Goal: Task Accomplishment & Management: Manage account settings

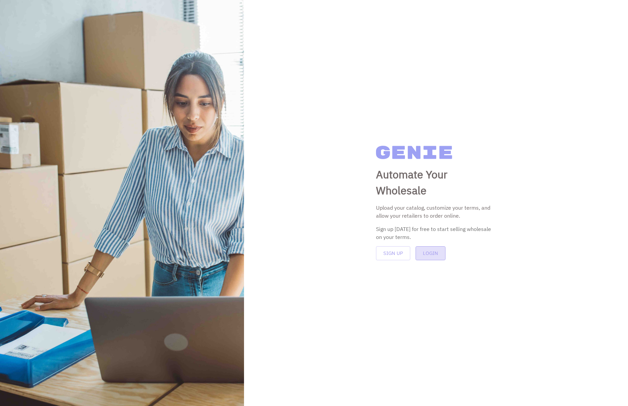
click at [434, 252] on button "Login" at bounding box center [431, 253] width 30 height 14
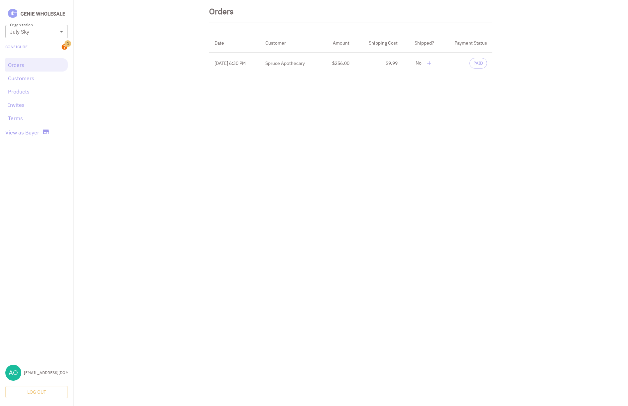
click at [477, 66] on span "PAID" at bounding box center [478, 63] width 17 height 6
drag, startPoint x: 483, startPoint y: 65, endPoint x: 458, endPoint y: 65, distance: 24.6
click at [458, 65] on td "PAID" at bounding box center [466, 64] width 53 height 22
drag, startPoint x: 404, startPoint y: 63, endPoint x: 361, endPoint y: 63, distance: 43.6
click at [361, 63] on tr "Jul 17, 2025 6:30 PM Spruce Apothecary $256.00 $9.99 No PAID" at bounding box center [350, 64] width 283 height 22
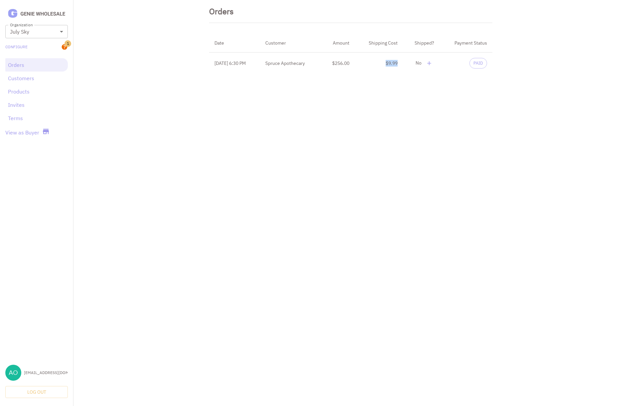
click at [401, 73] on td "$9.99" at bounding box center [379, 64] width 48 height 22
click at [43, 77] on link "Customers" at bounding box center [36, 78] width 57 height 8
click at [28, 92] on link "Products" at bounding box center [36, 91] width 57 height 8
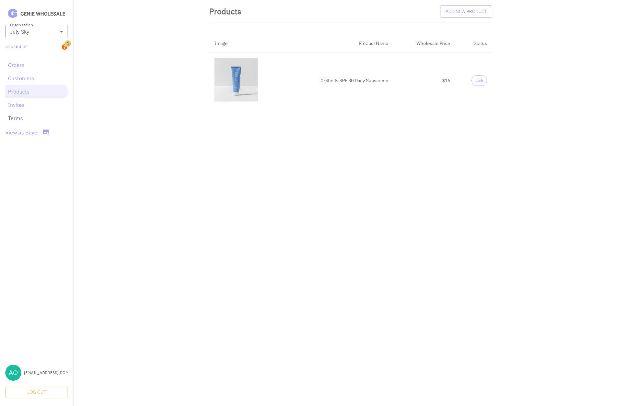
click at [22, 120] on link "Terms" at bounding box center [36, 118] width 57 height 8
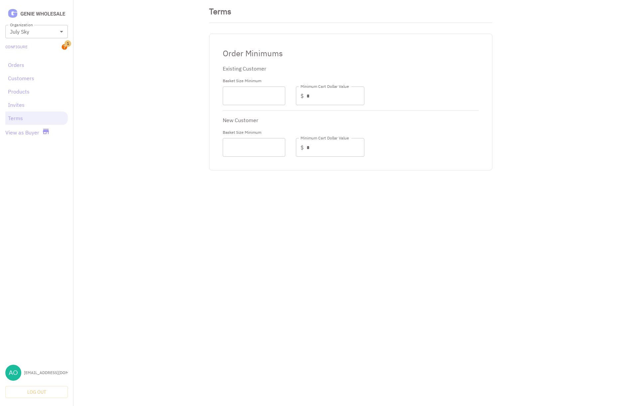
type input "**"
click at [23, 105] on link "Invites" at bounding box center [36, 105] width 57 height 8
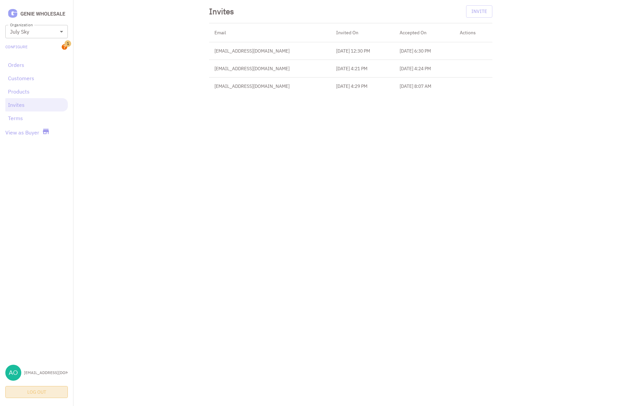
click at [48, 388] on button "Log Out" at bounding box center [36, 392] width 63 height 12
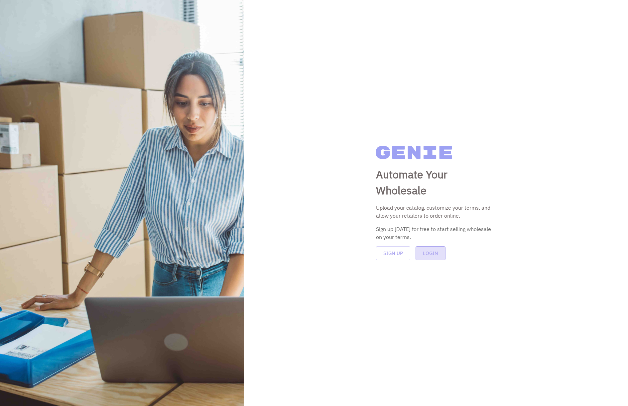
click at [432, 255] on button "Login" at bounding box center [431, 253] width 30 height 14
